Goal: Transaction & Acquisition: Purchase product/service

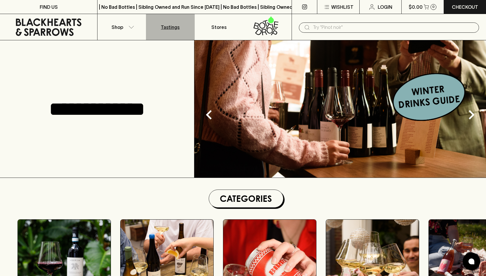
click at [163, 27] on p "Tastings" at bounding box center [170, 27] width 19 height 7
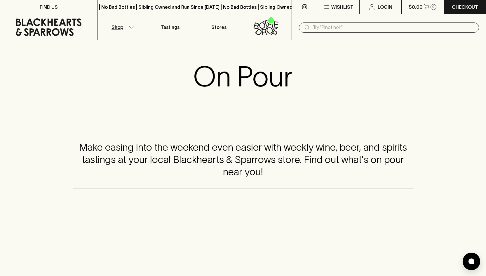
click at [125, 23] on button "Shop" at bounding box center [121, 27] width 48 height 26
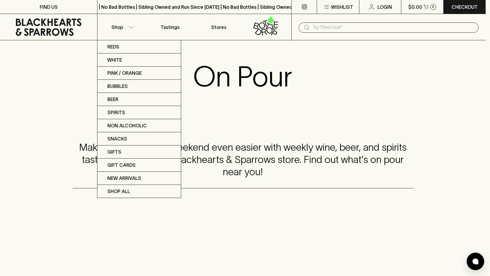
click at [220, 27] on div at bounding box center [245, 138] width 490 height 276
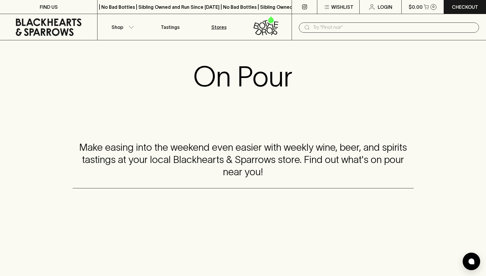
click at [213, 29] on p "Stores" at bounding box center [218, 27] width 15 height 7
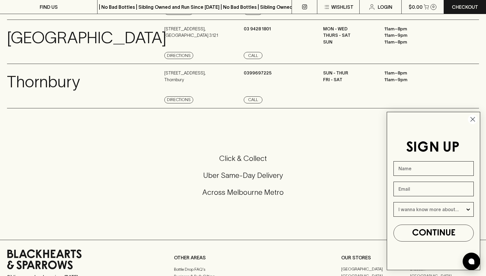
scroll to position [578, 0]
click at [473, 120] on circle "Close dialog" at bounding box center [473, 119] width 10 height 10
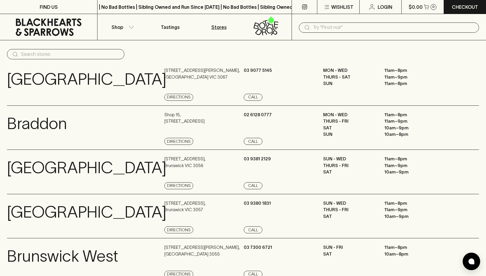
scroll to position [0, 0]
click at [130, 25] on button "Shop" at bounding box center [121, 27] width 48 height 26
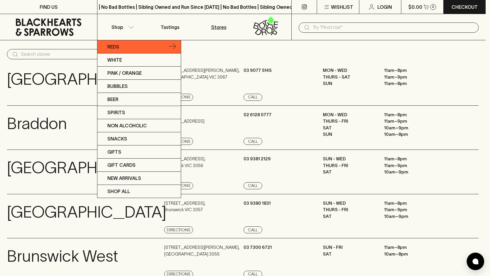
click at [121, 45] on link "Reds" at bounding box center [138, 46] width 83 height 13
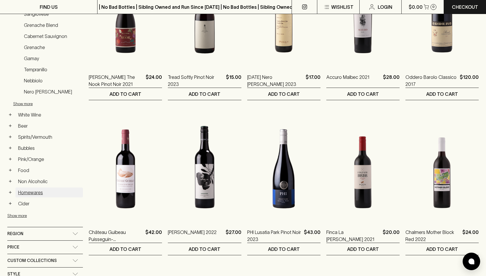
scroll to position [170, 0]
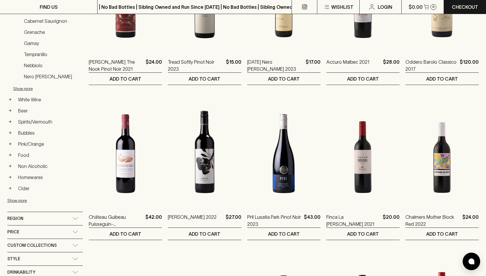
click at [61, 215] on div "Region" at bounding box center [39, 218] width 65 height 7
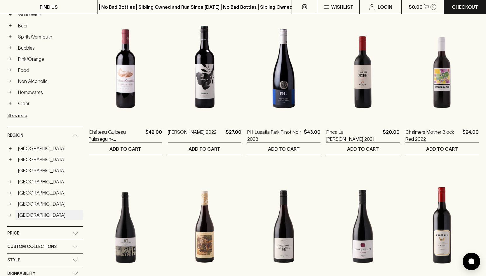
scroll to position [270, 0]
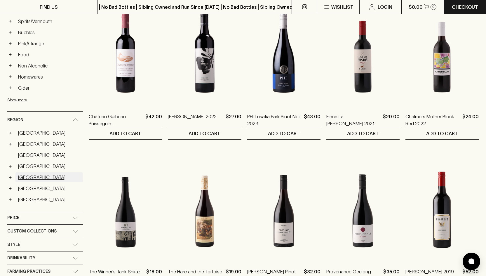
click at [22, 174] on link "[GEOGRAPHIC_DATA]" at bounding box center [48, 177] width 67 height 10
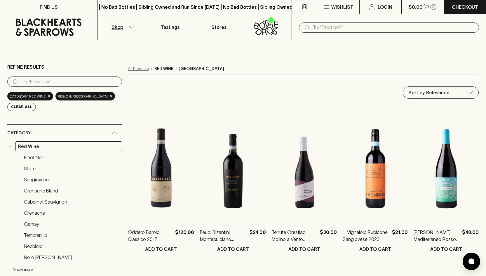
click at [128, 69] on link "All Products" at bounding box center [138, 69] width 21 height 6
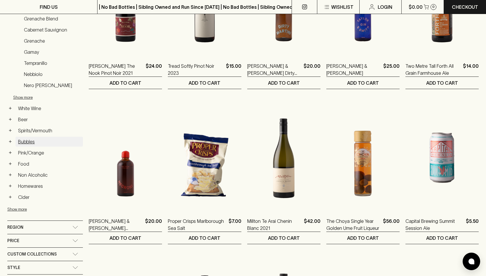
scroll to position [144, 0]
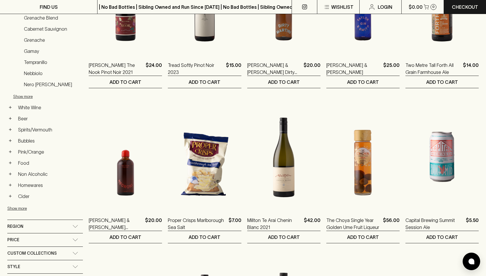
click at [34, 225] on div "Region" at bounding box center [39, 226] width 65 height 7
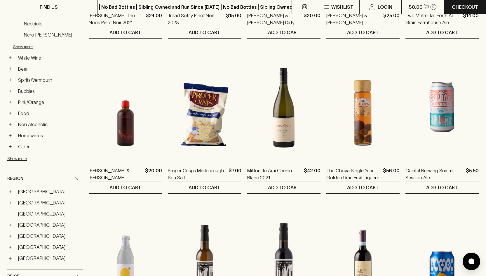
scroll to position [213, 0]
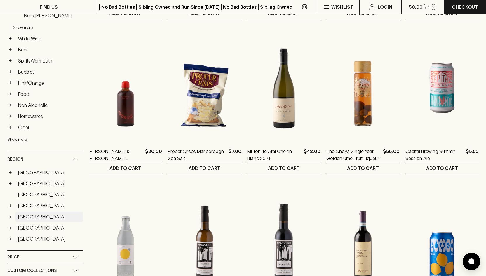
click at [22, 217] on link "[GEOGRAPHIC_DATA]" at bounding box center [48, 216] width 67 height 10
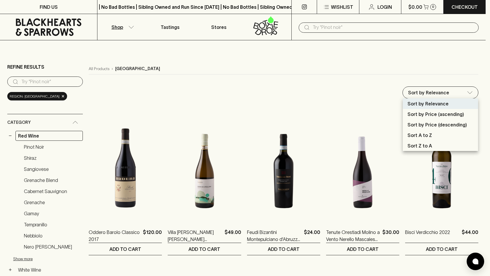
click at [450, 123] on p "Sort by Price (descending)" at bounding box center [438, 124] width 60 height 7
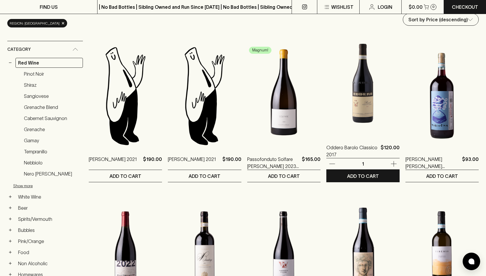
scroll to position [60, 0]
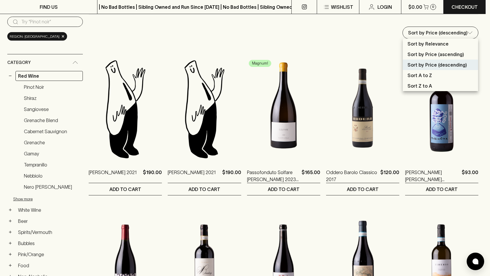
click at [427, 41] on p "Sort by Relevance" at bounding box center [428, 43] width 41 height 7
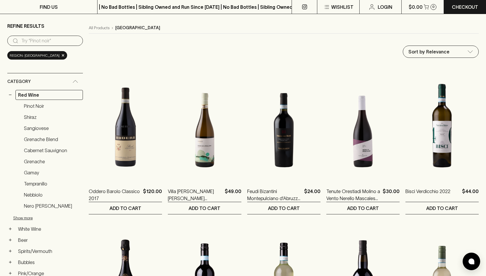
scroll to position [40, 0]
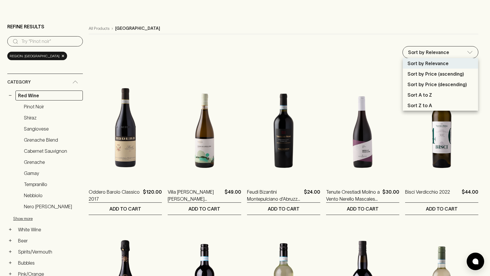
click at [448, 86] on p "Sort by Price (descending)" at bounding box center [438, 84] width 60 height 7
type input "price:desc"
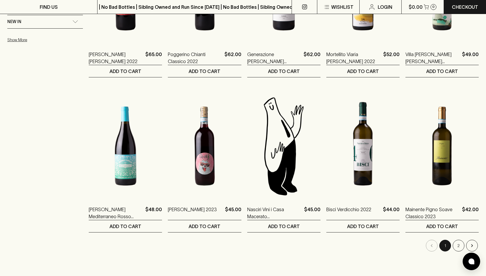
scroll to position [520, 0]
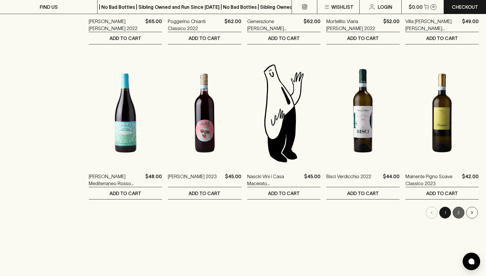
click at [459, 215] on button "2" at bounding box center [458, 213] width 12 height 12
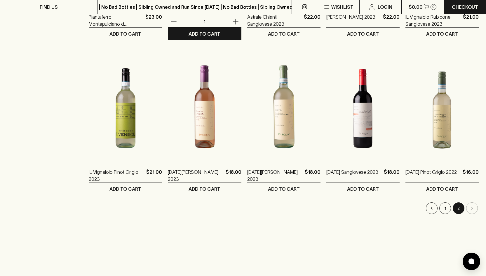
scroll to position [527, 0]
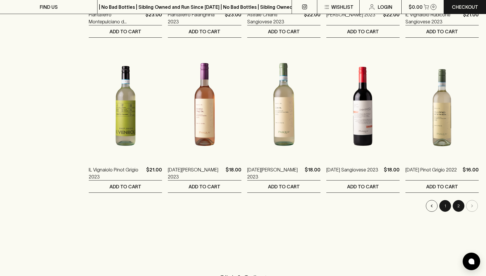
click at [446, 206] on button "1" at bounding box center [445, 206] width 12 height 12
